Goal: Information Seeking & Learning: Learn about a topic

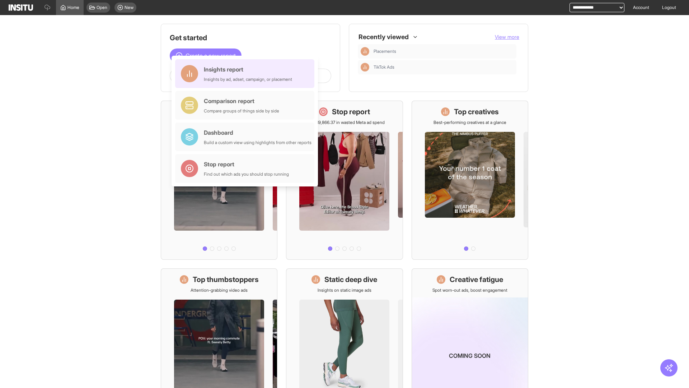
click at [247, 74] on div "Insights report Insights by ad, adset, campaign, or placement" at bounding box center [248, 73] width 88 height 17
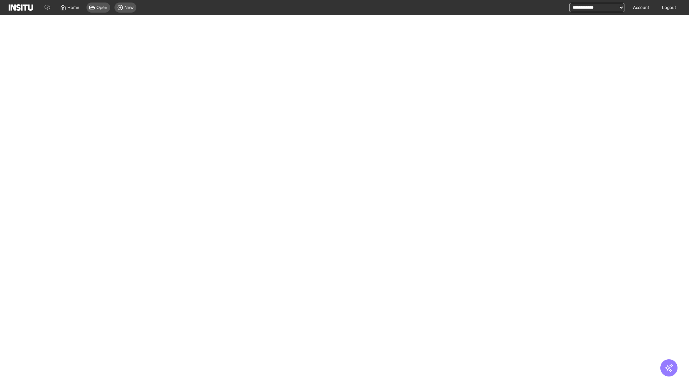
select select "**"
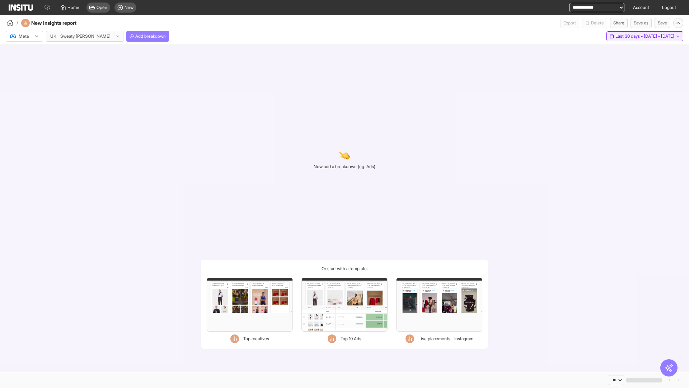
click at [628, 36] on span "Last 30 days - [DATE] - [DATE]" at bounding box center [644, 36] width 59 height 6
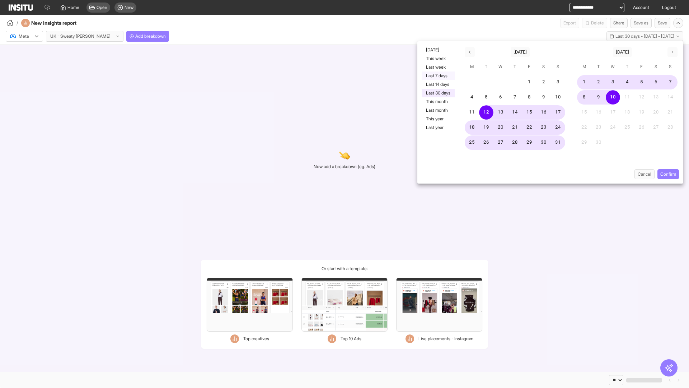
click at [437, 76] on button "Last 7 days" at bounding box center [438, 75] width 33 height 9
